Goal: Information Seeking & Learning: Learn about a topic

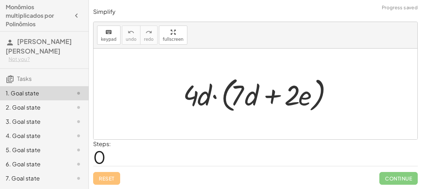
click at [154, 162] on div "Steps: 0" at bounding box center [255, 153] width 324 height 26
click at [194, 98] on div at bounding box center [257, 94] width 157 height 41
click at [222, 97] on div at bounding box center [257, 94] width 157 height 41
click at [93, 157] on span "0" at bounding box center [99, 157] width 12 height 22
click at [97, 157] on span "0" at bounding box center [99, 157] width 12 height 22
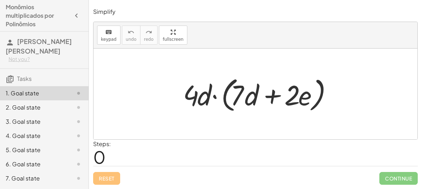
click at [261, 92] on div at bounding box center [257, 94] width 157 height 41
click at [182, 105] on div at bounding box center [257, 94] width 157 height 41
drag, startPoint x: 192, startPoint y: 102, endPoint x: 150, endPoint y: 86, distance: 44.6
click at [150, 86] on div "· 4 · 4 · d · ( + · 7 · d + · 2 · e )" at bounding box center [254, 94] width 323 height 91
drag, startPoint x: 191, startPoint y: 99, endPoint x: 243, endPoint y: 93, distance: 52.8
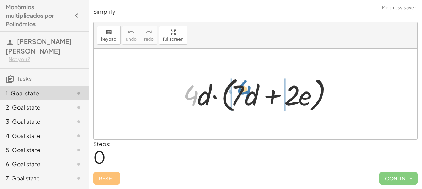
click at [243, 93] on div at bounding box center [257, 94] width 157 height 41
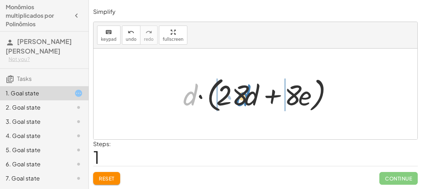
drag, startPoint x: 191, startPoint y: 99, endPoint x: 245, endPoint y: 100, distance: 53.6
click at [245, 100] on div at bounding box center [257, 94] width 157 height 41
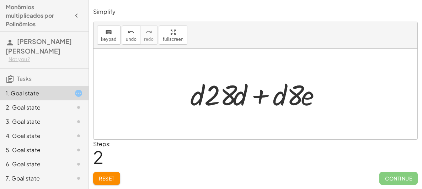
click at [117, 175] on button "Reset" at bounding box center [106, 178] width 27 height 13
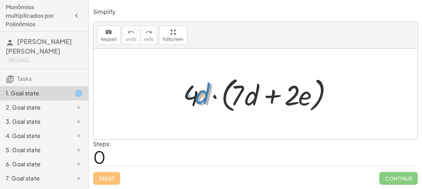
click at [196, 99] on div at bounding box center [257, 94] width 157 height 41
drag, startPoint x: 199, startPoint y: 101, endPoint x: 183, endPoint y: 98, distance: 15.9
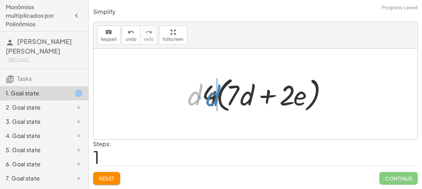
drag, startPoint x: 191, startPoint y: 98, endPoint x: 209, endPoint y: 99, distance: 18.5
click at [209, 99] on div at bounding box center [258, 94] width 148 height 41
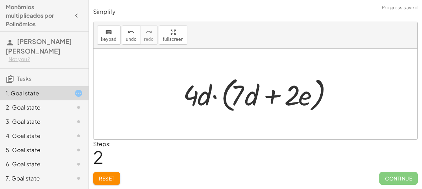
click at [112, 181] on span "Reset" at bounding box center [107, 178] width 16 height 6
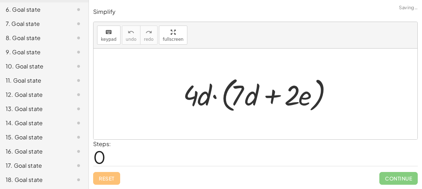
scroll to position [184, 0]
click at [54, 183] on div "20. Goal state" at bounding box center [34, 179] width 57 height 9
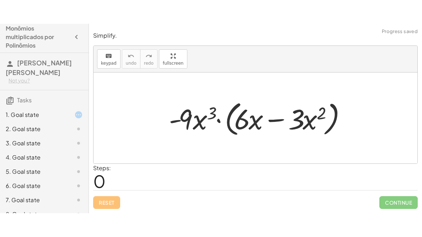
scroll to position [0, 0]
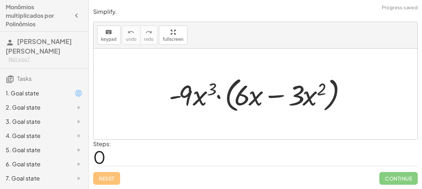
click at [47, 94] on div "1. Goal state" at bounding box center [34, 93] width 57 height 9
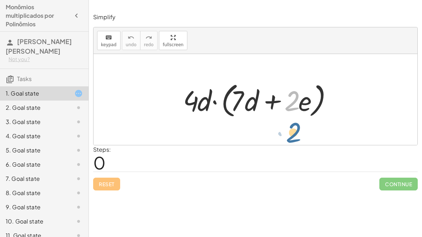
drag, startPoint x: 292, startPoint y: 107, endPoint x: 293, endPoint y: 139, distance: 32.3
click at [293, 139] on div "· 2 · 4 · d · ( + · 7 · d + · 2 · e )" at bounding box center [254, 99] width 323 height 91
click at [219, 95] on div at bounding box center [257, 99] width 157 height 41
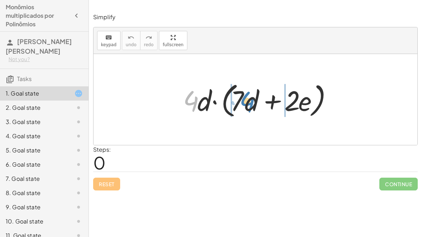
drag, startPoint x: 193, startPoint y: 104, endPoint x: 245, endPoint y: 105, distance: 51.8
click at [245, 105] on div at bounding box center [257, 99] width 157 height 41
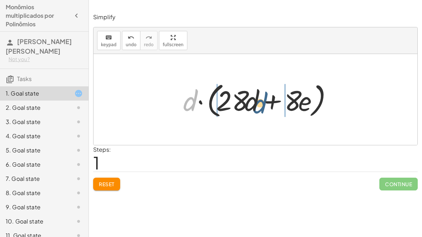
drag, startPoint x: 185, startPoint y: 105, endPoint x: 255, endPoint y: 108, distance: 70.4
click at [255, 108] on div at bounding box center [257, 99] width 157 height 41
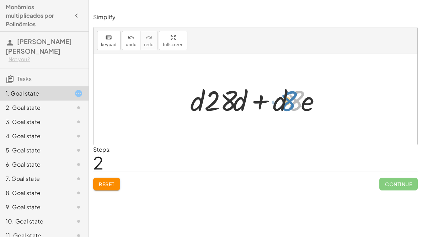
drag, startPoint x: 288, startPoint y: 102, endPoint x: 294, endPoint y: 104, distance: 7.0
click at [294, 104] on div at bounding box center [257, 99] width 143 height 37
drag, startPoint x: 281, startPoint y: 105, endPoint x: 197, endPoint y: 103, distance: 84.2
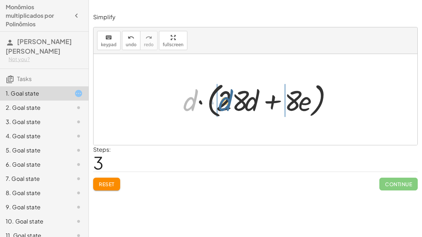
drag, startPoint x: 192, startPoint y: 105, endPoint x: 232, endPoint y: 105, distance: 39.4
click at [232, 105] on div at bounding box center [257, 99] width 157 height 41
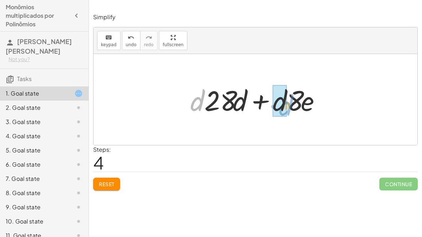
drag, startPoint x: 202, startPoint y: 103, endPoint x: 290, endPoint y: 108, distance: 88.9
click at [290, 108] on div at bounding box center [257, 99] width 143 height 37
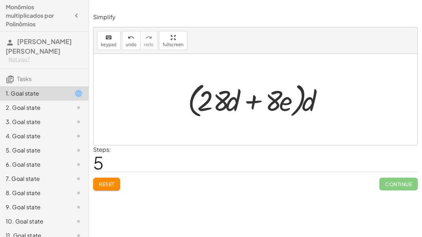
click at [109, 187] on button "Reset" at bounding box center [106, 184] width 27 height 13
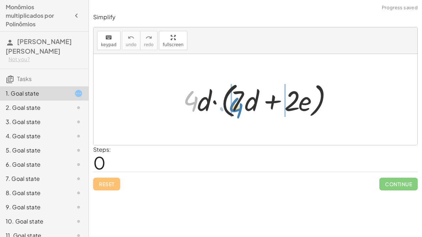
drag, startPoint x: 196, startPoint y: 102, endPoint x: 240, endPoint y: 109, distance: 45.2
click at [240, 109] on div at bounding box center [257, 99] width 157 height 41
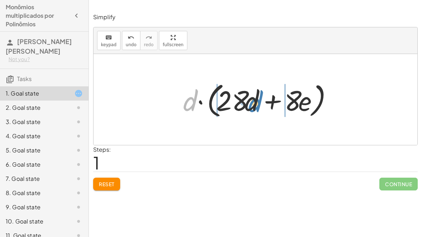
drag, startPoint x: 193, startPoint y: 98, endPoint x: 259, endPoint y: 97, distance: 65.7
click at [259, 97] on div at bounding box center [257, 99] width 157 height 41
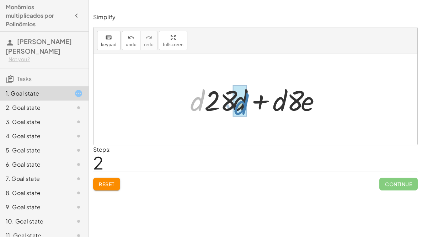
drag, startPoint x: 200, startPoint y: 105, endPoint x: 244, endPoint y: 109, distance: 44.9
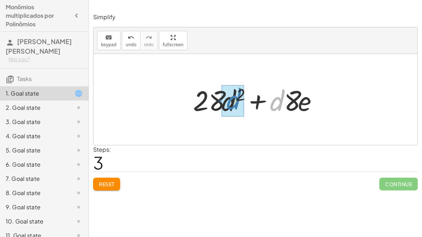
drag, startPoint x: 275, startPoint y: 107, endPoint x: 232, endPoint y: 105, distance: 43.3
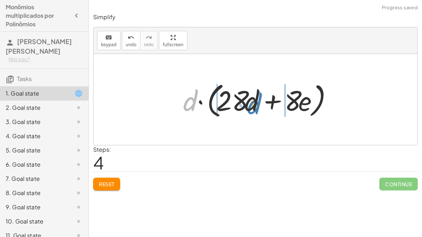
drag, startPoint x: 194, startPoint y: 101, endPoint x: 257, endPoint y: 104, distance: 64.0
click at [257, 104] on div at bounding box center [257, 99] width 157 height 41
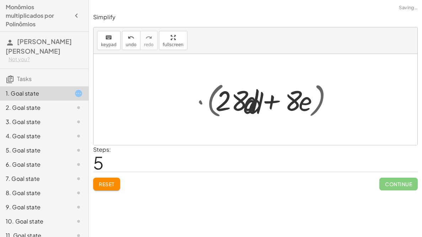
click at [257, 104] on div at bounding box center [257, 99] width 143 height 37
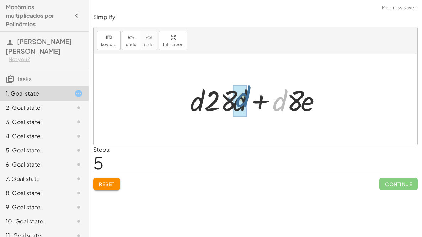
drag, startPoint x: 276, startPoint y: 106, endPoint x: 237, endPoint y: 103, distance: 38.8
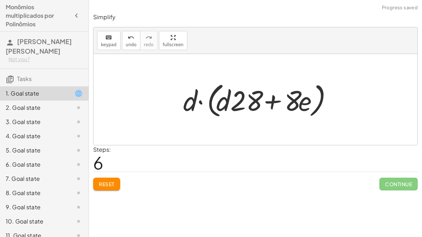
click at [103, 188] on button "Reset" at bounding box center [106, 184] width 27 height 13
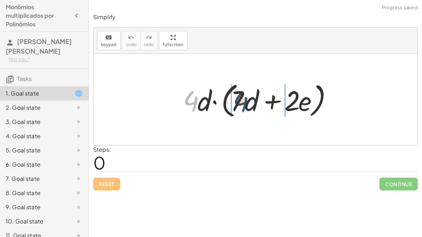
drag, startPoint x: 193, startPoint y: 97, endPoint x: 243, endPoint y: 98, distance: 49.7
click at [243, 98] on div at bounding box center [257, 99] width 157 height 41
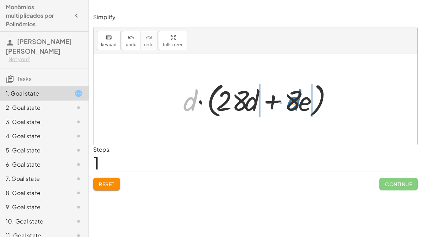
drag, startPoint x: 189, startPoint y: 102, endPoint x: 293, endPoint y: 102, distance: 104.0
click at [293, 102] on div at bounding box center [257, 99] width 157 height 41
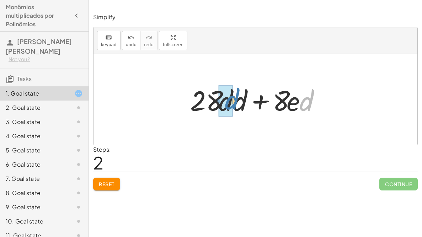
drag, startPoint x: 303, startPoint y: 104, endPoint x: 227, endPoint y: 102, distance: 75.6
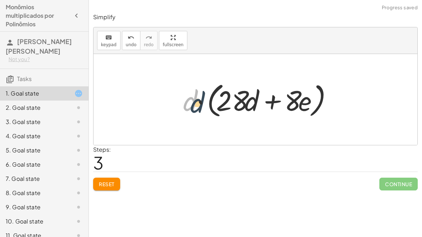
drag, startPoint x: 186, startPoint y: 97, endPoint x: 194, endPoint y: 99, distance: 8.9
click at [194, 99] on div at bounding box center [257, 99] width 157 height 41
drag, startPoint x: 190, startPoint y: 101, endPoint x: 256, endPoint y: 103, distance: 66.8
click at [256, 103] on div at bounding box center [257, 99] width 157 height 41
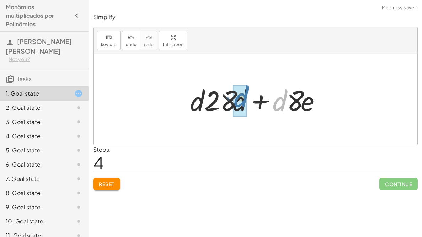
drag, startPoint x: 277, startPoint y: 108, endPoint x: 238, endPoint y: 104, distance: 38.9
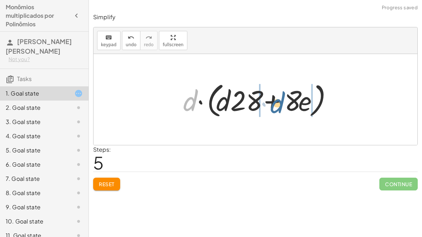
drag, startPoint x: 192, startPoint y: 97, endPoint x: 288, endPoint y: 99, distance: 95.2
click at [288, 99] on div at bounding box center [257, 99] width 157 height 41
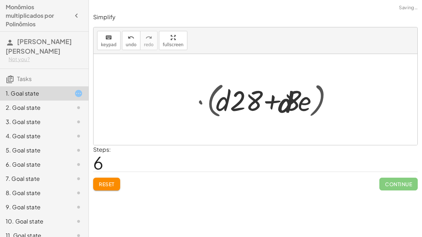
click at [288, 99] on div at bounding box center [257, 99] width 143 height 37
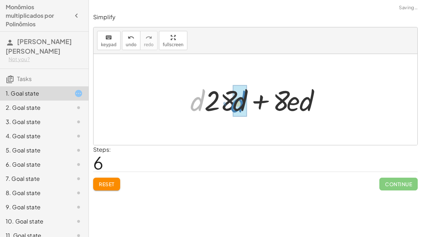
drag, startPoint x: 197, startPoint y: 105, endPoint x: 239, endPoint y: 106, distance: 41.2
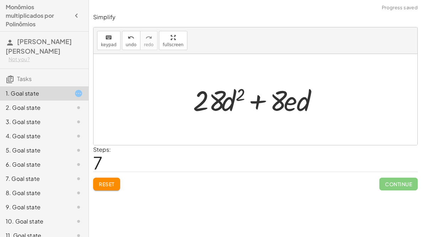
click at [301, 104] on div at bounding box center [257, 99] width 137 height 37
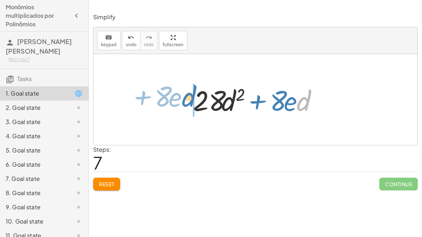
drag, startPoint x: 301, startPoint y: 104, endPoint x: 186, endPoint y: 100, distance: 115.1
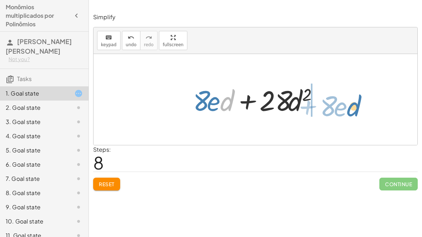
drag, startPoint x: 222, startPoint y: 102, endPoint x: 349, endPoint y: 108, distance: 126.9
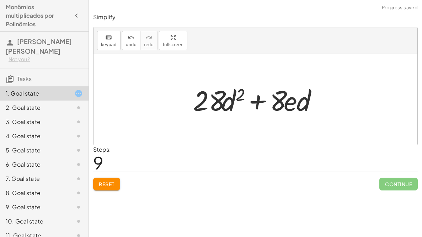
click at [349, 108] on div at bounding box center [254, 99] width 323 height 91
drag, startPoint x: 289, startPoint y: 102, endPoint x: 300, endPoint y: 103, distance: 11.5
click at [300, 103] on div at bounding box center [257, 99] width 137 height 37
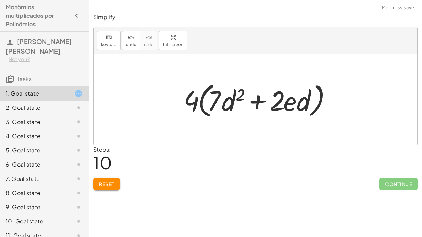
click at [101, 180] on button "Reset" at bounding box center [106, 184] width 27 height 13
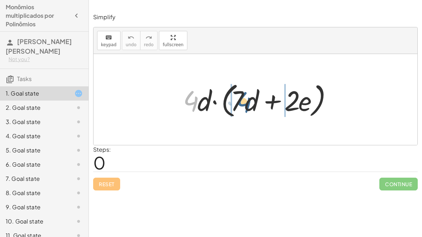
drag, startPoint x: 191, startPoint y: 101, endPoint x: 240, endPoint y: 100, distance: 48.7
click at [240, 100] on div at bounding box center [257, 99] width 157 height 41
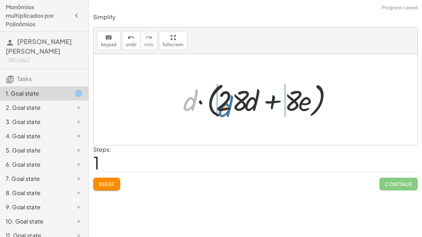
drag, startPoint x: 188, startPoint y: 103, endPoint x: 224, endPoint y: 109, distance: 37.0
click at [224, 109] on div at bounding box center [257, 99] width 157 height 41
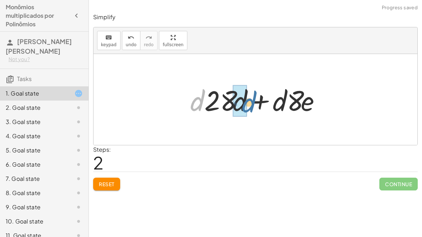
drag, startPoint x: 198, startPoint y: 105, endPoint x: 249, endPoint y: 106, distance: 51.5
click at [249, 106] on div at bounding box center [257, 99] width 143 height 37
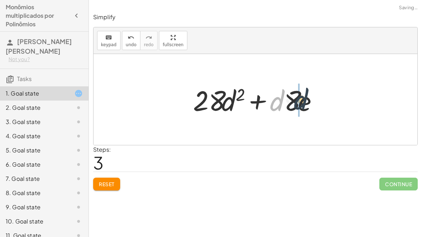
drag, startPoint x: 276, startPoint y: 108, endPoint x: 301, endPoint y: 106, distance: 25.3
click at [301, 106] on div at bounding box center [257, 99] width 137 height 37
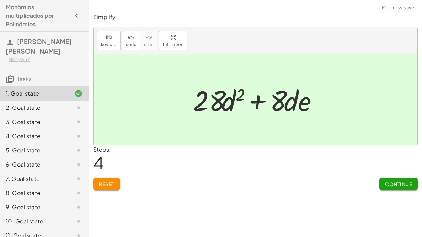
click at [397, 185] on span "Continue" at bounding box center [398, 184] width 27 height 6
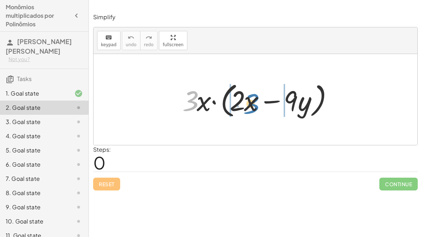
drag, startPoint x: 185, startPoint y: 102, endPoint x: 245, endPoint y: 105, distance: 60.4
click at [245, 105] on div at bounding box center [258, 99] width 159 height 41
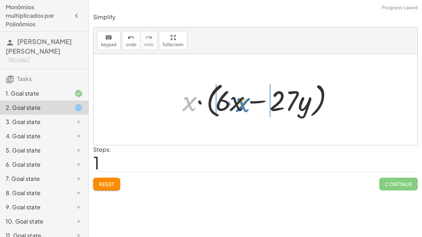
drag, startPoint x: 191, startPoint y: 108, endPoint x: 244, endPoint y: 109, distance: 52.9
click at [244, 109] on div at bounding box center [258, 99] width 159 height 41
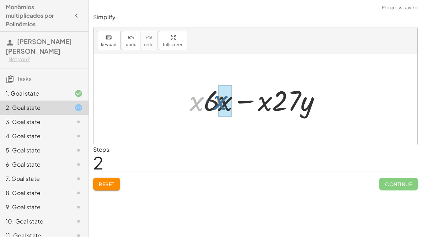
drag, startPoint x: 192, startPoint y: 109, endPoint x: 219, endPoint y: 108, distance: 26.7
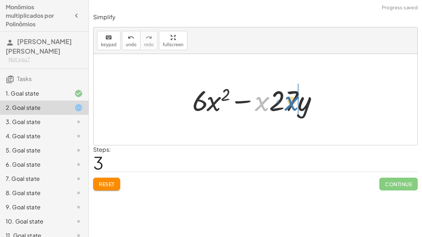
drag, startPoint x: 260, startPoint y: 107, endPoint x: 290, endPoint y: 107, distance: 30.9
click at [290, 107] on div at bounding box center [258, 99] width 139 height 37
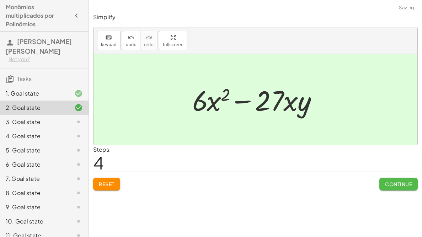
click at [393, 189] on button "Continue" at bounding box center [398, 184] width 38 height 13
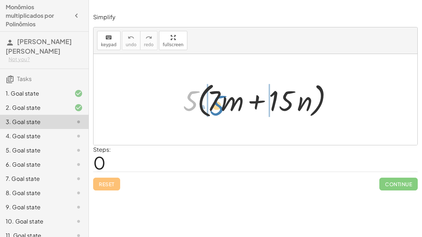
drag, startPoint x: 191, startPoint y: 97, endPoint x: 218, endPoint y: 102, distance: 27.0
click at [218, 102] on div at bounding box center [257, 99] width 157 height 41
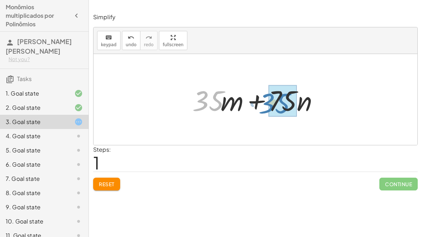
drag, startPoint x: 207, startPoint y: 97, endPoint x: 267, endPoint y: 99, distance: 60.0
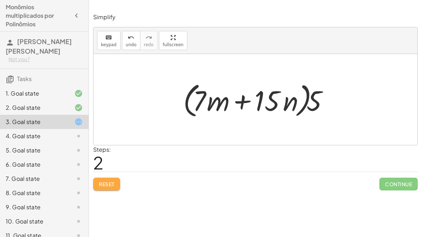
click at [102, 189] on button "Reset" at bounding box center [106, 184] width 27 height 13
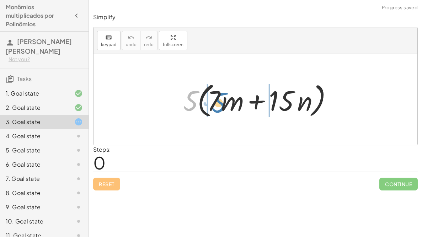
drag, startPoint x: 194, startPoint y: 100, endPoint x: 222, endPoint y: 102, distance: 28.5
click at [222, 102] on div at bounding box center [257, 99] width 157 height 41
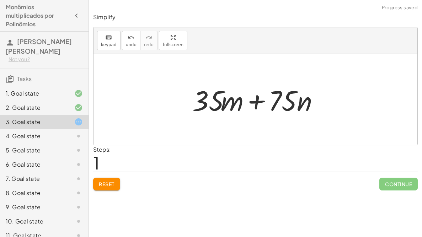
click at [259, 103] on div at bounding box center [258, 99] width 138 height 37
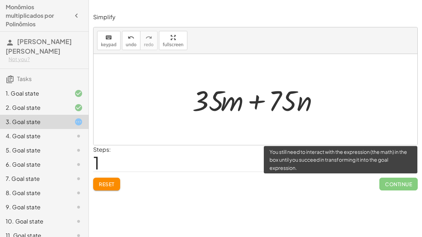
click at [387, 187] on span "Continue" at bounding box center [398, 184] width 38 height 13
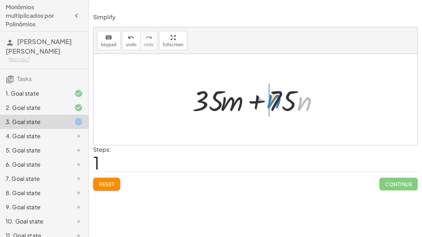
drag, startPoint x: 308, startPoint y: 105, endPoint x: 277, endPoint y: 103, distance: 30.3
click at [277, 103] on div at bounding box center [258, 99] width 138 height 37
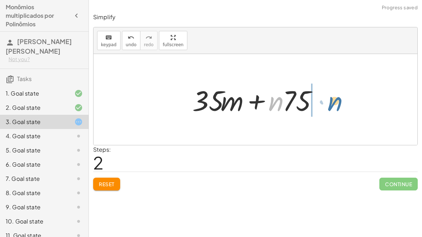
drag, startPoint x: 277, startPoint y: 103, endPoint x: 337, endPoint y: 103, distance: 59.3
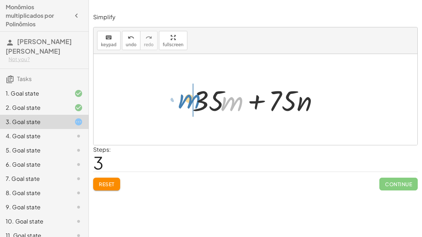
drag, startPoint x: 235, startPoint y: 96, endPoint x: 193, endPoint y: 93, distance: 42.7
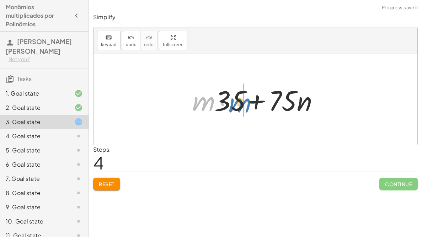
drag, startPoint x: 205, startPoint y: 101, endPoint x: 245, endPoint y: 102, distance: 39.4
click at [245, 102] on div at bounding box center [258, 99] width 138 height 37
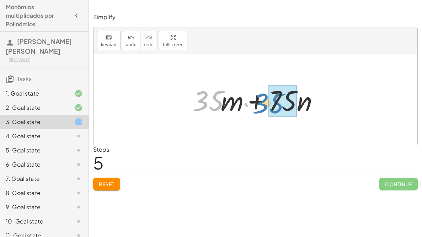
drag, startPoint x: 212, startPoint y: 103, endPoint x: 272, endPoint y: 104, distance: 59.3
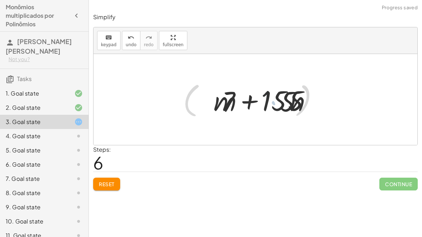
click at [266, 104] on div at bounding box center [257, 99] width 157 height 41
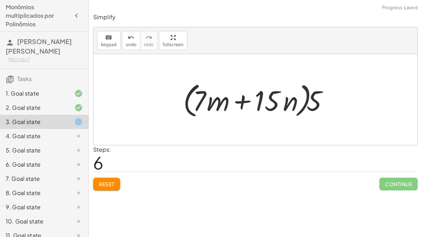
click at [115, 179] on button "Reset" at bounding box center [106, 184] width 27 height 13
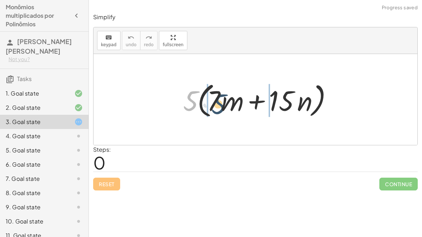
drag, startPoint x: 191, startPoint y: 102, endPoint x: 219, endPoint y: 105, distance: 28.2
click at [219, 105] on div at bounding box center [257, 99] width 157 height 41
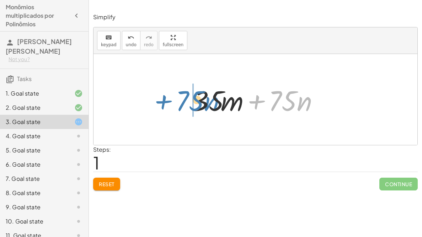
drag, startPoint x: 263, startPoint y: 103, endPoint x: 161, endPoint y: 106, distance: 102.0
click at [161, 106] on div "· 5 · ( + · 7 · m + · 15 · n ) + · 5 · 7 · m + · 5 · 15 · n + · 75 · n + · m + …" at bounding box center [254, 99] width 323 height 91
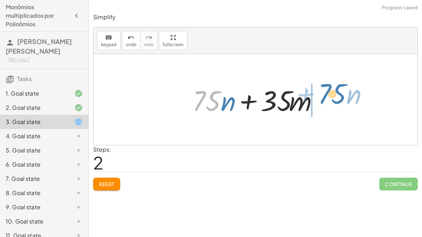
drag, startPoint x: 211, startPoint y: 97, endPoint x: 337, endPoint y: 91, distance: 126.2
click at [337, 91] on div "· 5 · ( + · 7 · m + · 15 · n ) + · 5 · 7 · m + · 5 · 15 · n + · 35 · m + · 75 ·…" at bounding box center [254, 99] width 323 height 91
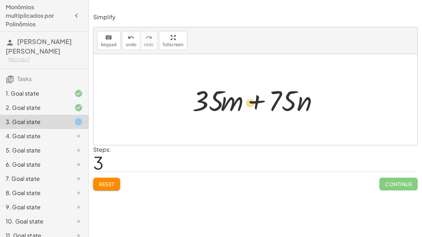
drag, startPoint x: 225, startPoint y: 105, endPoint x: 243, endPoint y: 108, distance: 18.2
click at [243, 108] on div at bounding box center [258, 99] width 138 height 37
click at [64, 131] on div "4. Goal state" at bounding box center [44, 136] width 88 height 14
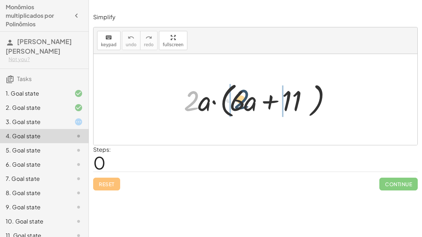
drag, startPoint x: 194, startPoint y: 95, endPoint x: 251, endPoint y: 97, distance: 57.9
click at [251, 97] on div at bounding box center [258, 99] width 156 height 41
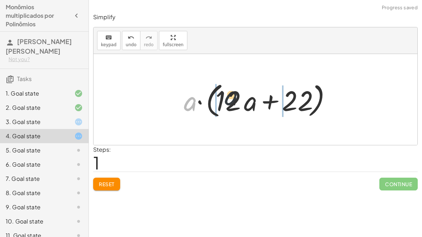
drag, startPoint x: 189, startPoint y: 103, endPoint x: 233, endPoint y: 97, distance: 45.1
click at [233, 97] on div at bounding box center [258, 99] width 156 height 41
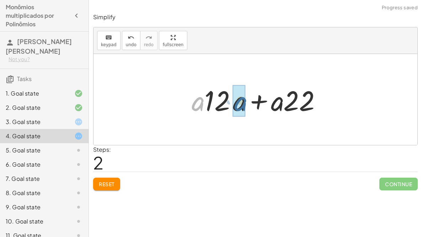
drag, startPoint x: 198, startPoint y: 105, endPoint x: 245, endPoint y: 104, distance: 47.6
click at [245, 104] on div at bounding box center [258, 99] width 140 height 37
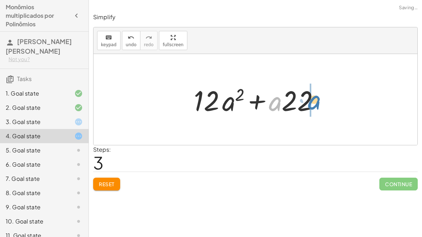
drag, startPoint x: 276, startPoint y: 103, endPoint x: 315, endPoint y: 102, distance: 39.4
click at [315, 102] on div at bounding box center [258, 99] width 136 height 37
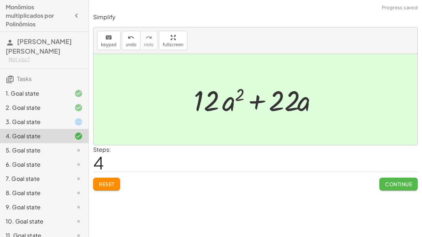
click at [382, 181] on button "Continue" at bounding box center [398, 184] width 38 height 13
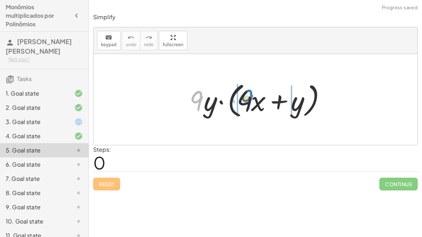
drag, startPoint x: 200, startPoint y: 102, endPoint x: 250, endPoint y: 101, distance: 50.1
click at [250, 101] on div at bounding box center [258, 99] width 145 height 41
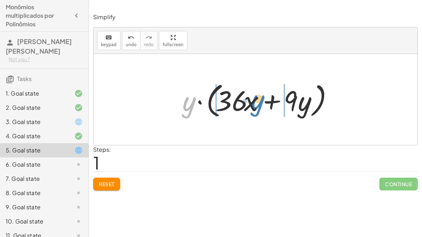
drag, startPoint x: 190, startPoint y: 107, endPoint x: 259, endPoint y: 104, distance: 69.3
click at [259, 104] on div at bounding box center [258, 99] width 159 height 41
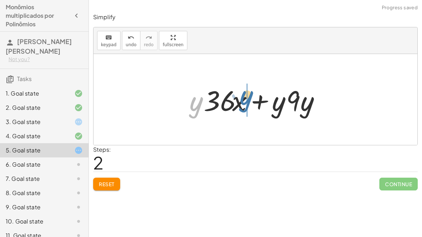
drag, startPoint x: 196, startPoint y: 107, endPoint x: 248, endPoint y: 102, distance: 52.1
click at [248, 102] on div at bounding box center [258, 99] width 145 height 37
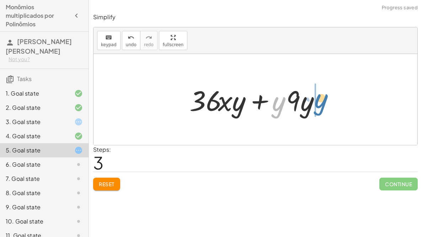
drag, startPoint x: 276, startPoint y: 105, endPoint x: 320, endPoint y: 102, distance: 43.4
click at [320, 102] on div at bounding box center [258, 99] width 145 height 37
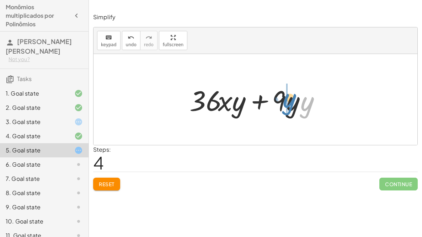
drag, startPoint x: 309, startPoint y: 110, endPoint x: 283, endPoint y: 107, distance: 26.5
drag, startPoint x: 304, startPoint y: 102, endPoint x: 289, endPoint y: 103, distance: 14.2
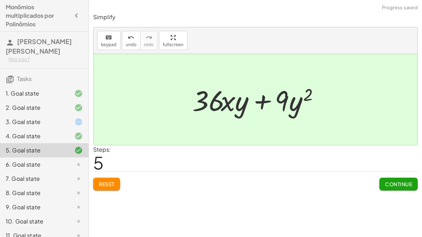
click at [392, 186] on span "Continue" at bounding box center [398, 184] width 27 height 6
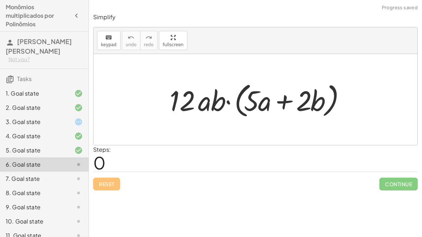
click at [67, 118] on div at bounding box center [73, 122] width 20 height 9
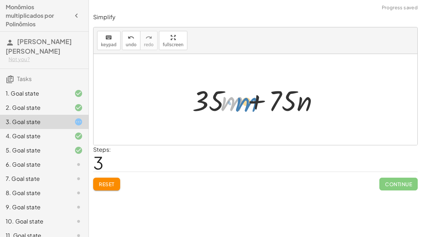
drag, startPoint x: 233, startPoint y: 106, endPoint x: 239, endPoint y: 106, distance: 6.4
click at [239, 106] on div at bounding box center [258, 99] width 138 height 37
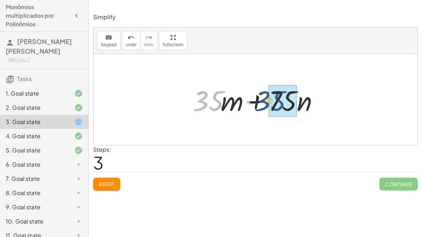
drag, startPoint x: 213, startPoint y: 101, endPoint x: 289, endPoint y: 99, distance: 75.3
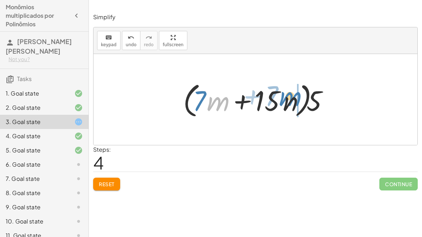
drag, startPoint x: 212, startPoint y: 102, endPoint x: 284, endPoint y: 97, distance: 72.3
click at [284, 97] on div at bounding box center [257, 99] width 157 height 41
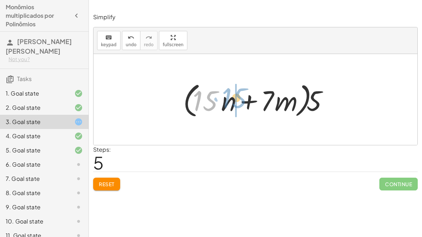
drag, startPoint x: 206, startPoint y: 102, endPoint x: 236, endPoint y: 98, distance: 30.0
click at [236, 98] on div at bounding box center [257, 99] width 157 height 41
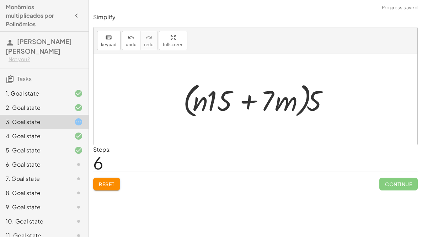
click at [118, 184] on button "Reset" at bounding box center [106, 184] width 27 height 13
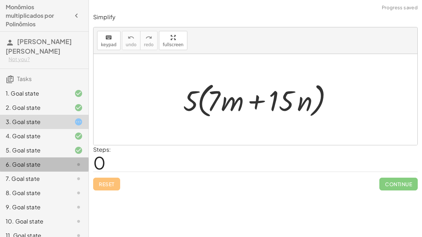
click at [73, 167] on div at bounding box center [73, 164] width 20 height 9
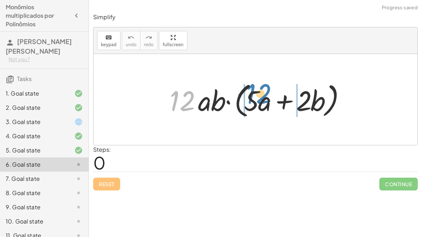
drag, startPoint x: 186, startPoint y: 99, endPoint x: 263, endPoint y: 92, distance: 76.7
click at [263, 92] on div at bounding box center [258, 99] width 184 height 41
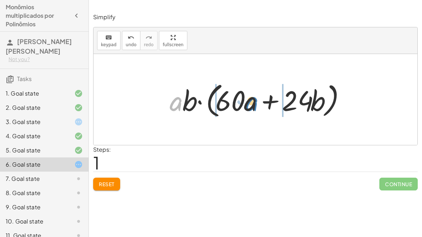
drag, startPoint x: 175, startPoint y: 103, endPoint x: 251, endPoint y: 103, distance: 75.3
click at [251, 103] on div at bounding box center [258, 99] width 184 height 41
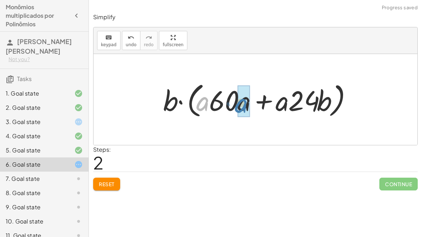
drag, startPoint x: 204, startPoint y: 103, endPoint x: 243, endPoint y: 105, distance: 39.1
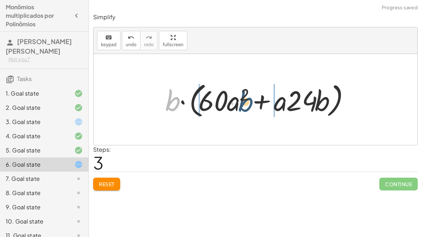
drag, startPoint x: 173, startPoint y: 102, endPoint x: 250, endPoint y: 105, distance: 76.4
click at [250, 105] on div at bounding box center [258, 99] width 192 height 41
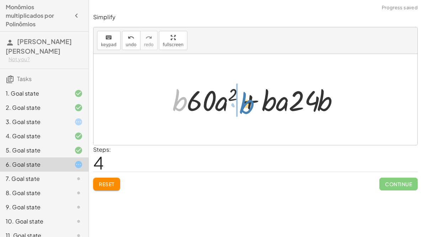
drag, startPoint x: 183, startPoint y: 103, endPoint x: 248, endPoint y: 106, distance: 65.8
click at [248, 106] on div at bounding box center [258, 99] width 178 height 37
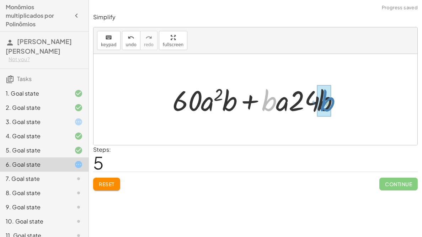
drag, startPoint x: 270, startPoint y: 103, endPoint x: 328, endPoint y: 104, distance: 58.6
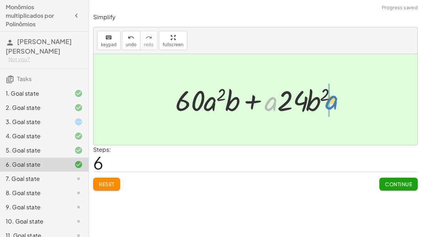
drag, startPoint x: 272, startPoint y: 103, endPoint x: 334, endPoint y: 101, distance: 61.8
click at [334, 101] on div at bounding box center [258, 99] width 173 height 37
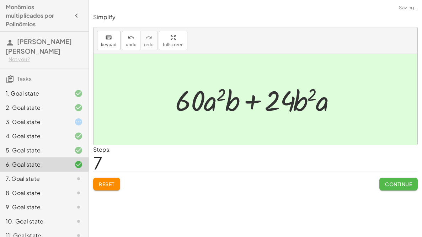
click at [388, 182] on span "Continue" at bounding box center [398, 184] width 27 height 6
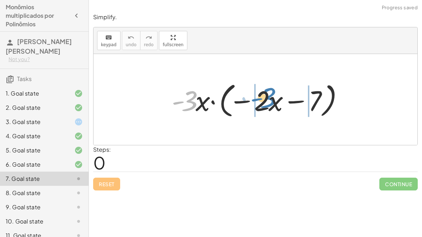
drag, startPoint x: 192, startPoint y: 102, endPoint x: 271, endPoint y: 99, distance: 78.5
click at [271, 99] on div at bounding box center [257, 99] width 179 height 41
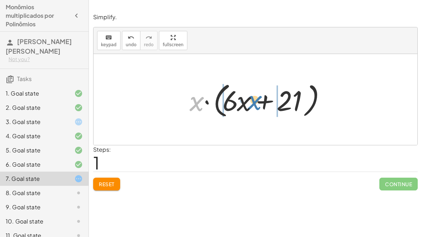
drag, startPoint x: 196, startPoint y: 105, endPoint x: 255, endPoint y: 104, distance: 58.6
click at [255, 104] on div at bounding box center [258, 99] width 145 height 41
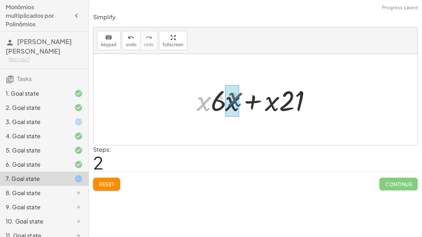
drag, startPoint x: 205, startPoint y: 106, endPoint x: 224, endPoint y: 105, distance: 19.5
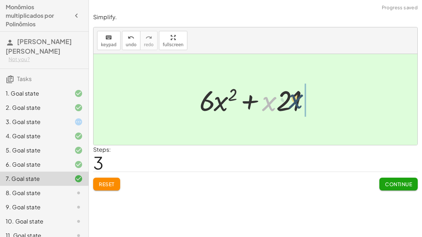
drag, startPoint x: 266, startPoint y: 106, endPoint x: 310, endPoint y: 104, distance: 44.8
click at [310, 104] on div at bounding box center [258, 99] width 125 height 37
click at [391, 186] on span "Continue" at bounding box center [398, 184] width 27 height 6
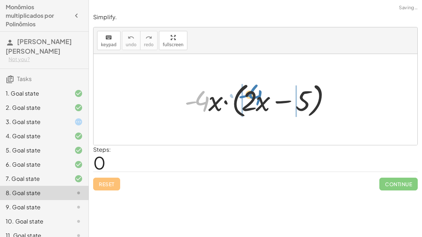
drag, startPoint x: 203, startPoint y: 98, endPoint x: 257, endPoint y: 93, distance: 53.6
click at [257, 93] on div at bounding box center [258, 99] width 154 height 41
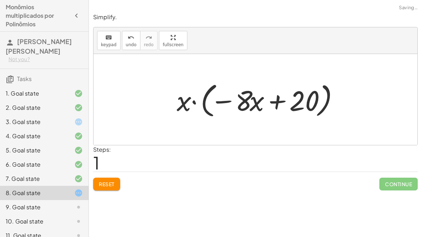
click at [176, 118] on div at bounding box center [258, 99] width 170 height 41
drag, startPoint x: 183, startPoint y: 108, endPoint x: 253, endPoint y: 109, distance: 70.3
click at [253, 109] on div at bounding box center [258, 99] width 170 height 41
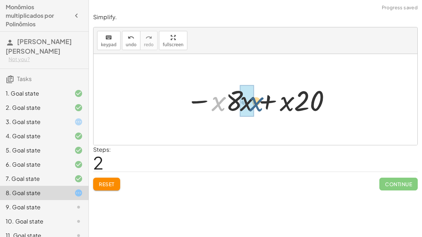
drag, startPoint x: 219, startPoint y: 105, endPoint x: 256, endPoint y: 105, distance: 37.6
click at [256, 105] on div at bounding box center [257, 99] width 151 height 37
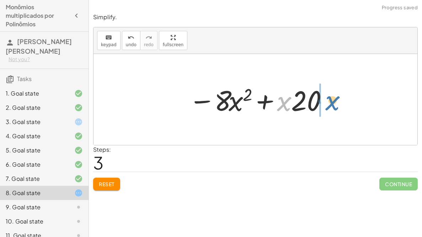
drag, startPoint x: 283, startPoint y: 103, endPoint x: 333, endPoint y: 102, distance: 49.7
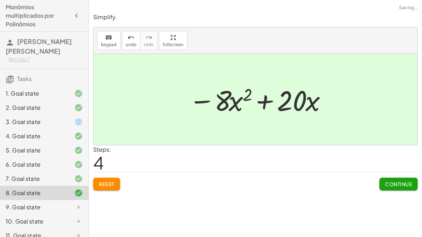
click at [394, 184] on span "Continue" at bounding box center [398, 184] width 27 height 6
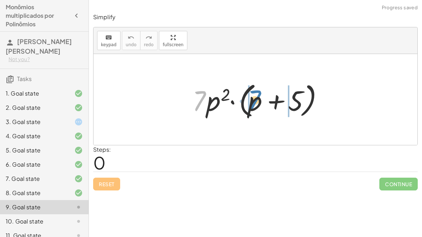
drag, startPoint x: 201, startPoint y: 99, endPoint x: 256, endPoint y: 98, distance: 55.4
click at [256, 98] on div at bounding box center [258, 99] width 139 height 41
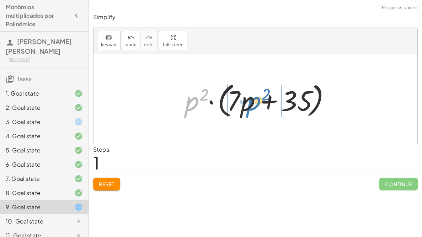
drag, startPoint x: 190, startPoint y: 104, endPoint x: 251, endPoint y: 104, distance: 61.1
click at [251, 104] on div at bounding box center [257, 99] width 153 height 41
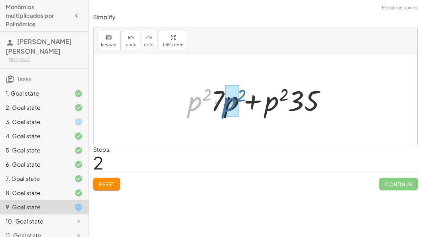
drag, startPoint x: 196, startPoint y: 104, endPoint x: 230, endPoint y: 105, distance: 34.5
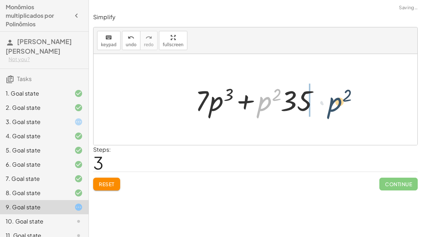
drag, startPoint x: 261, startPoint y: 102, endPoint x: 331, endPoint y: 103, distance: 70.7
click at [331, 103] on div "· 7 · p 2 · ( + p + 5 ) · p 2 · ( + · 7 · p + · 7 · 5 ) · p 2 · ( + · 7 · p + 3…" at bounding box center [254, 99] width 323 height 91
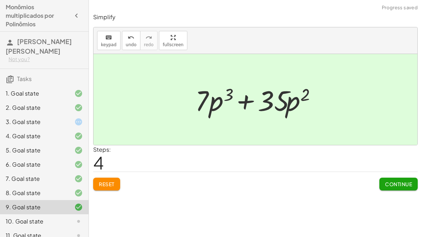
click at [390, 178] on button "Continue" at bounding box center [398, 184] width 38 height 13
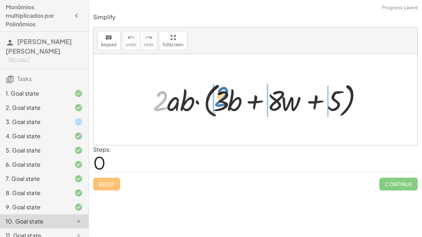
drag, startPoint x: 161, startPoint y: 104, endPoint x: 223, endPoint y: 101, distance: 63.0
click at [223, 101] on div at bounding box center [257, 99] width 217 height 41
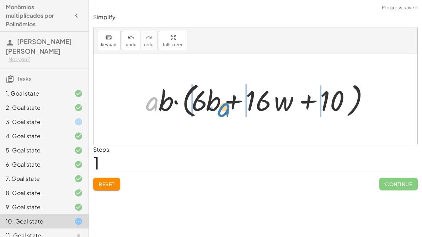
drag, startPoint x: 148, startPoint y: 105, endPoint x: 221, endPoint y: 111, distance: 72.6
click at [221, 111] on div at bounding box center [258, 99] width 232 height 41
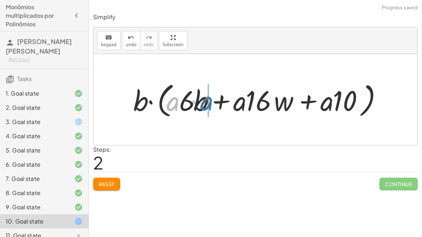
drag, startPoint x: 172, startPoint y: 103, endPoint x: 207, endPoint y: 103, distance: 34.8
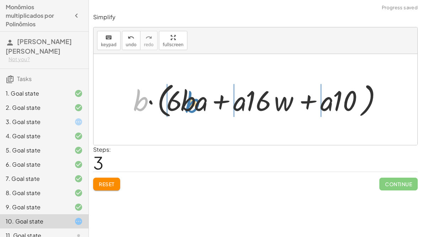
drag, startPoint x: 141, startPoint y: 100, endPoint x: 193, endPoint y: 102, distance: 51.9
click at [193, 102] on div at bounding box center [258, 99] width 257 height 41
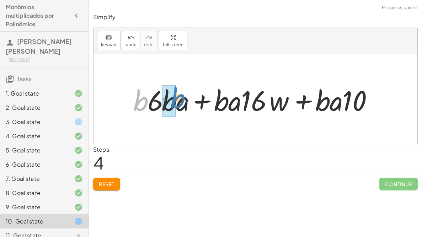
drag, startPoint x: 141, startPoint y: 104, endPoint x: 176, endPoint y: 101, distance: 36.0
click at [176, 101] on div at bounding box center [258, 99] width 257 height 37
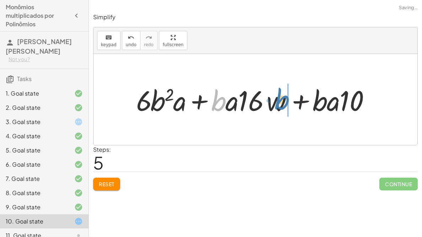
drag, startPoint x: 218, startPoint y: 107, endPoint x: 283, endPoint y: 106, distance: 65.0
click at [283, 106] on div at bounding box center [257, 99] width 251 height 37
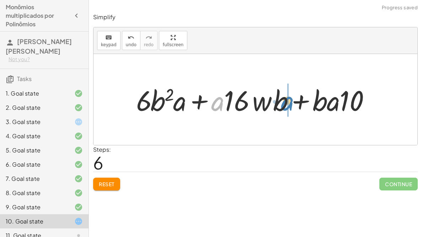
drag, startPoint x: 223, startPoint y: 104, endPoint x: 293, endPoint y: 104, distance: 70.0
click at [293, 104] on div at bounding box center [257, 99] width 251 height 37
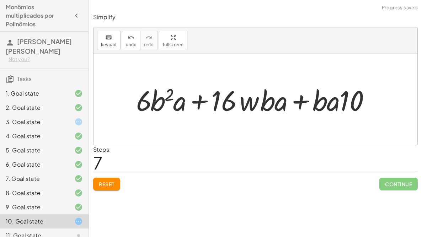
click at [331, 121] on div "· 2 · a · b · ( + · 3 · b + · 8 · w + 5 ) · a · b · ( + · 2 · 3 · b + · 2 · 8 ·…" at bounding box center [254, 99] width 323 height 91
drag, startPoint x: 320, startPoint y: 107, endPoint x: 368, endPoint y: 108, distance: 47.9
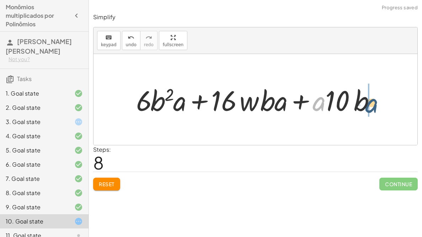
drag, startPoint x: 317, startPoint y: 104, endPoint x: 375, endPoint y: 106, distance: 57.9
click at [375, 106] on div at bounding box center [257, 99] width 251 height 37
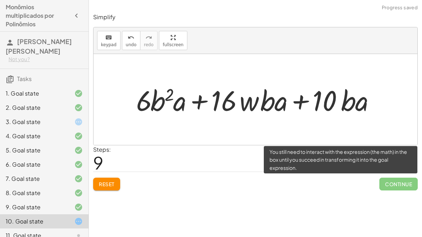
click at [386, 182] on span "Continue" at bounding box center [398, 184] width 38 height 13
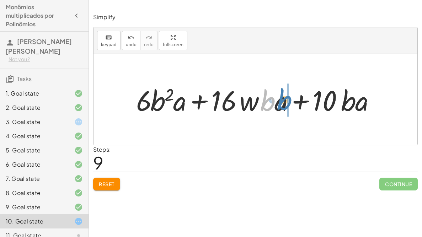
drag, startPoint x: 266, startPoint y: 102, endPoint x: 283, endPoint y: 101, distance: 16.7
click at [283, 101] on div at bounding box center [257, 99] width 251 height 37
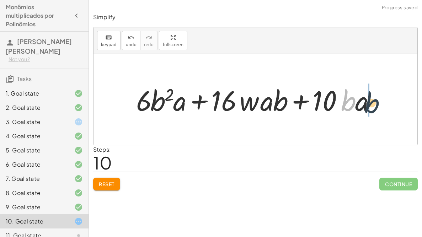
drag, startPoint x: 345, startPoint y: 98, endPoint x: 375, endPoint y: 99, distance: 29.9
click at [375, 99] on div at bounding box center [257, 99] width 251 height 37
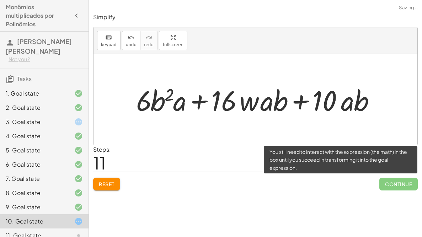
click at [388, 183] on span "Continue" at bounding box center [398, 184] width 38 height 13
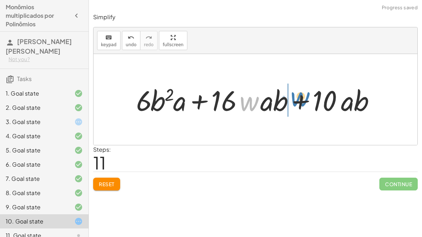
drag, startPoint x: 242, startPoint y: 99, endPoint x: 293, endPoint y: 95, distance: 51.0
click at [293, 95] on div at bounding box center [257, 99] width 251 height 37
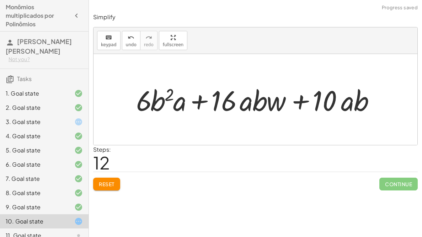
click at [109, 189] on button "Reset" at bounding box center [106, 184] width 27 height 13
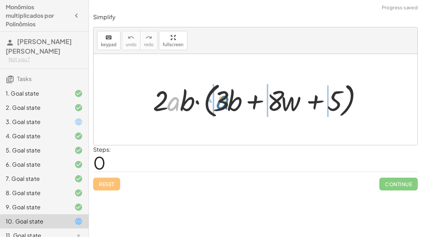
drag, startPoint x: 172, startPoint y: 104, endPoint x: 221, endPoint y: 103, distance: 49.4
click at [221, 103] on div at bounding box center [257, 99] width 217 height 41
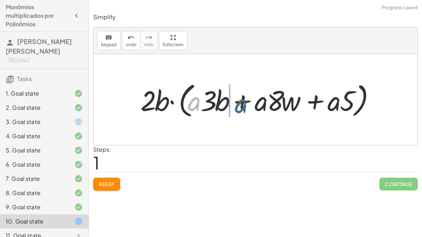
drag, startPoint x: 195, startPoint y: 105, endPoint x: 242, endPoint y: 107, distance: 46.9
click at [242, 107] on div at bounding box center [258, 99] width 243 height 41
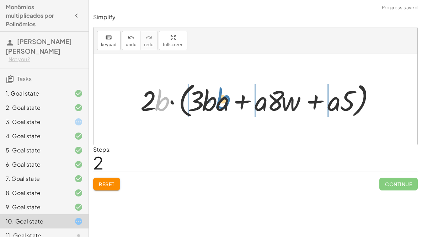
drag, startPoint x: 164, startPoint y: 102, endPoint x: 226, endPoint y: 100, distance: 61.8
click at [226, 100] on div at bounding box center [258, 99] width 243 height 41
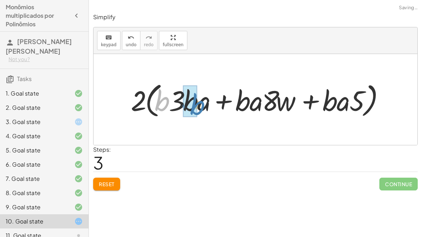
drag, startPoint x: 159, startPoint y: 100, endPoint x: 194, endPoint y: 104, distance: 35.4
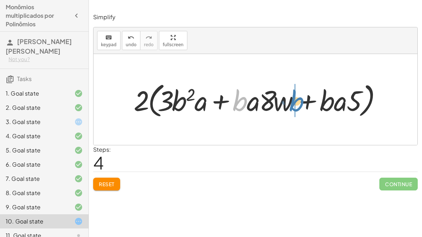
drag, startPoint x: 241, startPoint y: 98, endPoint x: 298, endPoint y: 98, distance: 56.8
click at [298, 98] on div at bounding box center [258, 99] width 256 height 41
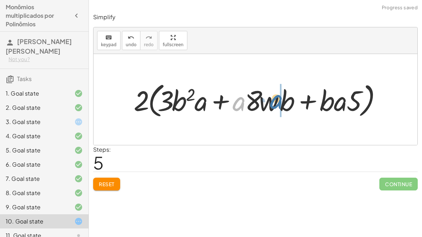
drag, startPoint x: 239, startPoint y: 108, endPoint x: 277, endPoint y: 105, distance: 38.4
click at [277, 105] on div at bounding box center [258, 99] width 256 height 41
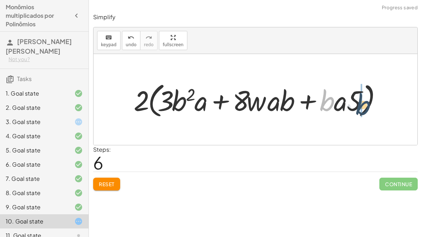
drag, startPoint x: 323, startPoint y: 101, endPoint x: 367, endPoint y: 102, distance: 43.7
click at [367, 102] on div at bounding box center [258, 99] width 256 height 41
drag, startPoint x: 330, startPoint y: 103, endPoint x: 369, endPoint y: 101, distance: 39.5
click at [369, 101] on div at bounding box center [258, 99] width 256 height 41
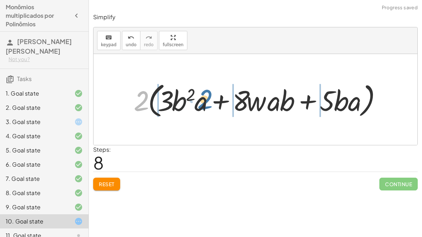
drag, startPoint x: 142, startPoint y: 99, endPoint x: 205, endPoint y: 98, distance: 62.2
click at [205, 98] on div at bounding box center [258, 99] width 256 height 41
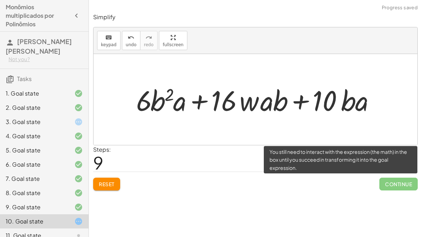
click at [386, 182] on span "Continue" at bounding box center [398, 184] width 38 height 13
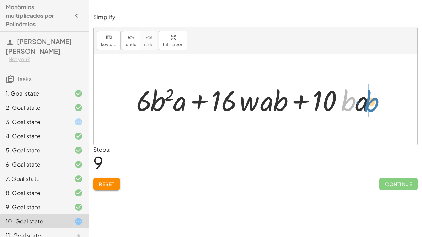
drag, startPoint x: 347, startPoint y: 106, endPoint x: 371, endPoint y: 107, distance: 23.4
click at [371, 107] on div at bounding box center [257, 99] width 251 height 37
click at [136, 136] on div "· 2 · a · b · ( + · 3 · b + · 8 · w + 5 ) · 2 · b · ( + · a · 3 · b + · a · 8 ·…" at bounding box center [254, 99] width 323 height 91
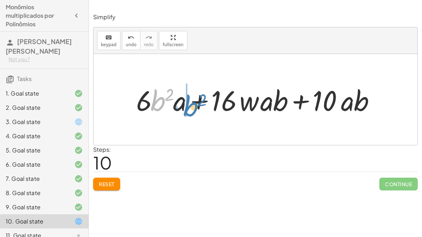
drag, startPoint x: 159, startPoint y: 103, endPoint x: 192, endPoint y: 108, distance: 33.5
click at [192, 108] on div at bounding box center [257, 99] width 251 height 37
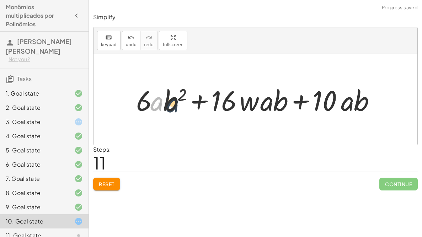
drag, startPoint x: 158, startPoint y: 105, endPoint x: 178, endPoint y: 107, distance: 20.3
click at [178, 107] on div at bounding box center [257, 99] width 251 height 37
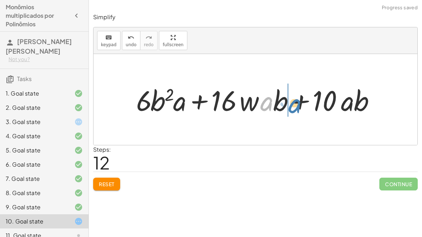
drag, startPoint x: 268, startPoint y: 100, endPoint x: 296, endPoint y: 102, distance: 28.1
click at [296, 102] on div at bounding box center [257, 99] width 251 height 37
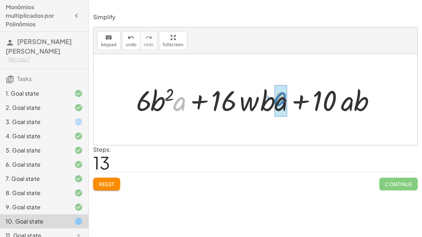
drag, startPoint x: 182, startPoint y: 106, endPoint x: 283, endPoint y: 101, distance: 101.0
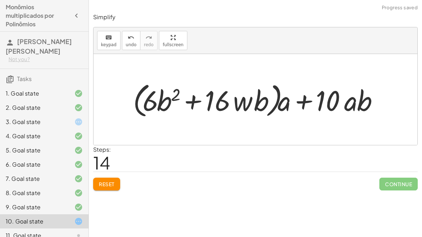
click at [107, 183] on span "Reset" at bounding box center [107, 184] width 16 height 6
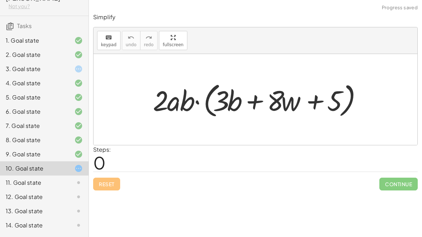
scroll to position [55, 0]
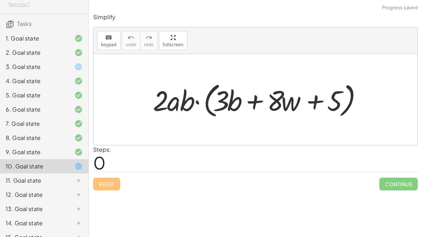
click at [66, 185] on div "11. Goal state" at bounding box center [44, 180] width 88 height 14
